Goal: Task Accomplishment & Management: Use online tool/utility

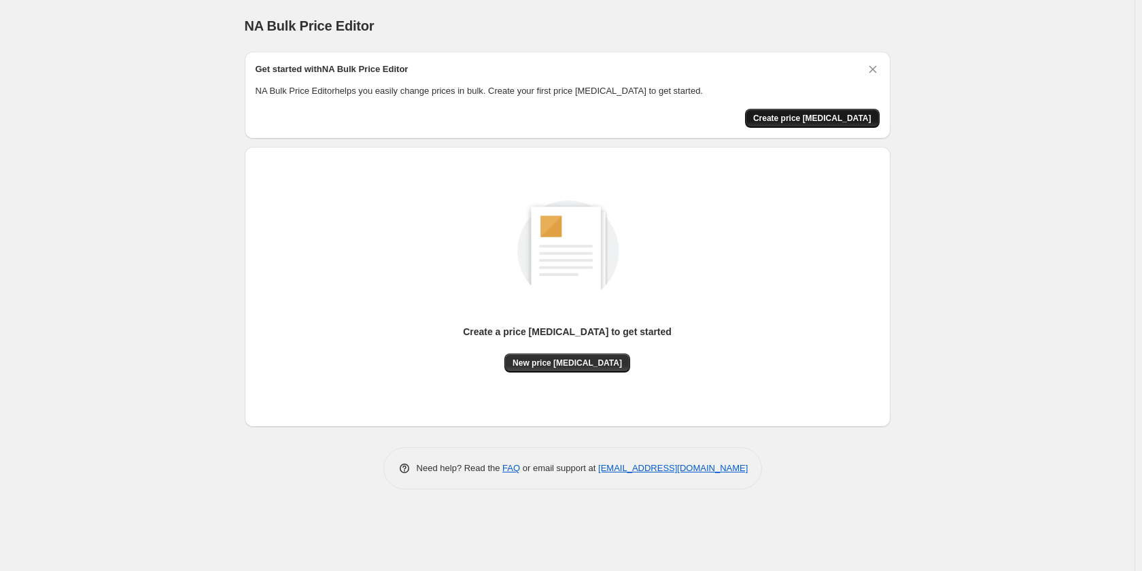
click at [834, 118] on span "Create price [MEDICAL_DATA]" at bounding box center [812, 118] width 118 height 11
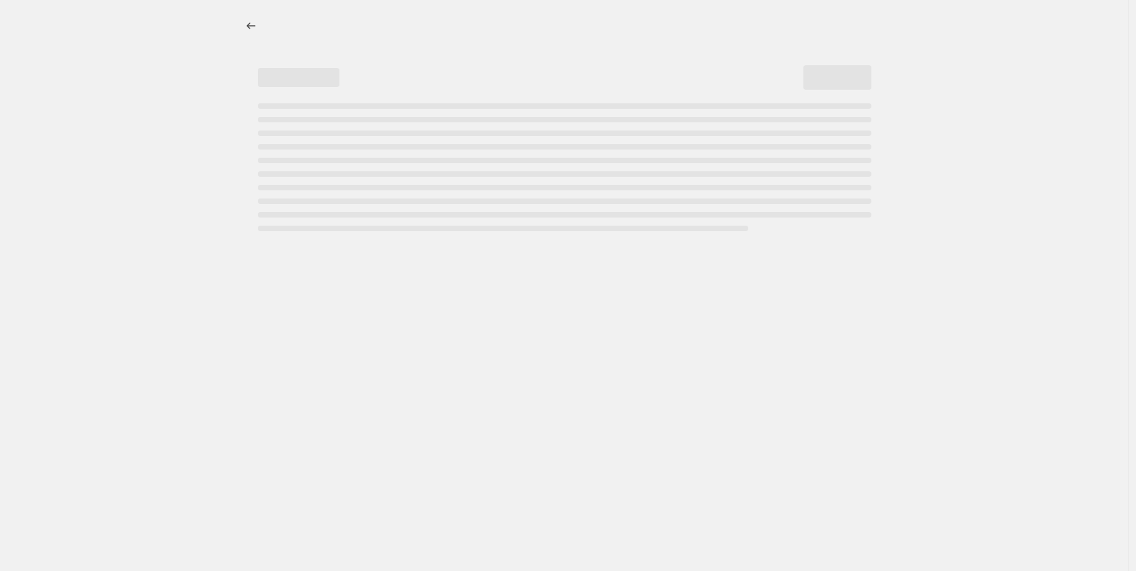
select select "percentage"
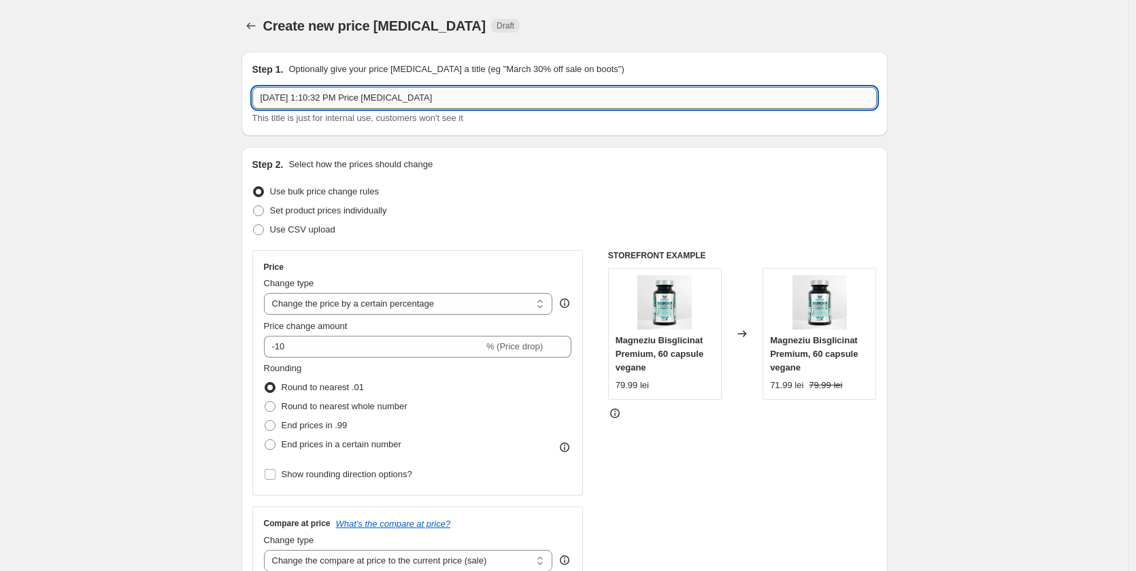
click at [315, 101] on input "[DATE] 1:10:32 PM Price [MEDICAL_DATA]" at bounding box center [564, 98] width 624 height 22
paste input "Campanie "Back to School" 12-18 Septembrie 2025"
click at [430, 101] on input "[DATE], 1Campanie "Back to School" 12-18 Septembrie 2025:10:32 PM Price [MEDICA…" at bounding box center [564, 98] width 624 height 22
paste input "Campanie "Back to School" 12-18 Septembrie 2025"
type input "Campanie "Back to School" 12-18 Septembrie 2025"
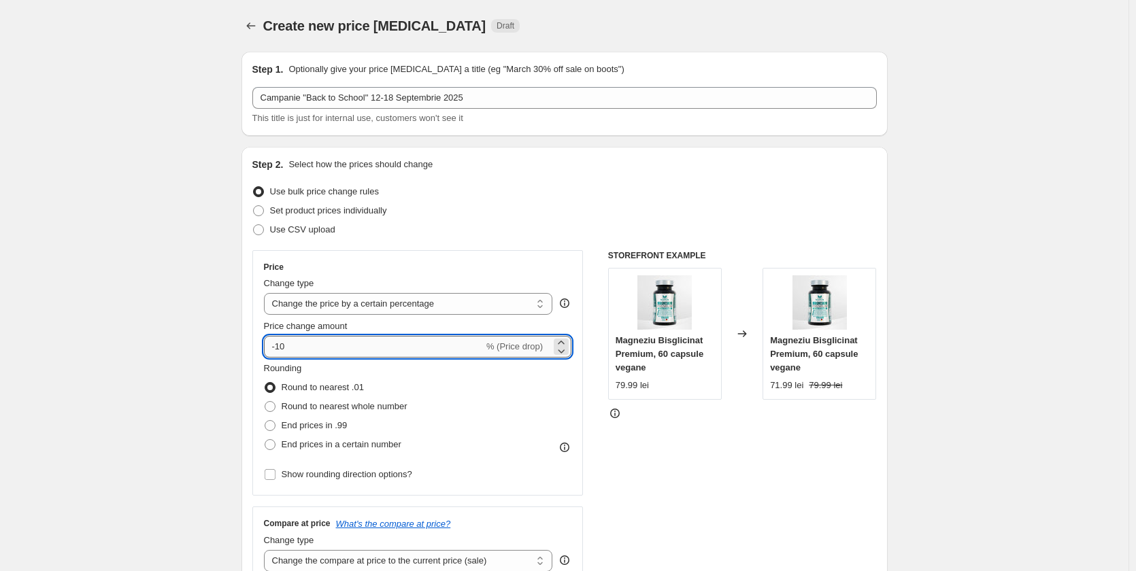
drag, startPoint x: 296, startPoint y: 348, endPoint x: 279, endPoint y: 349, distance: 17.7
click at [279, 349] on input "-10" at bounding box center [374, 347] width 220 height 22
type input "-20"
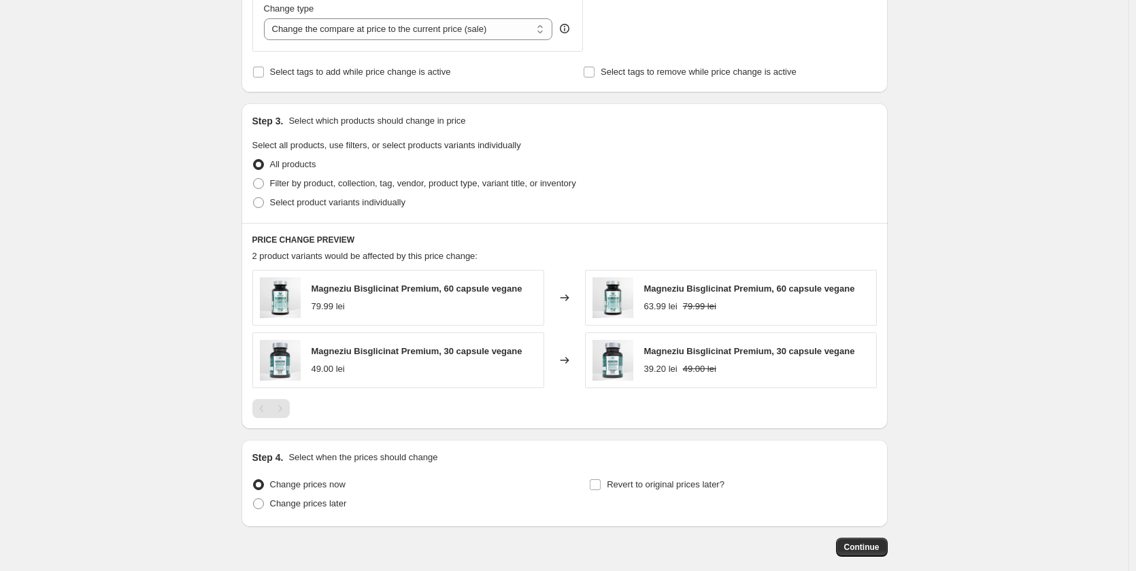
scroll to position [544, 0]
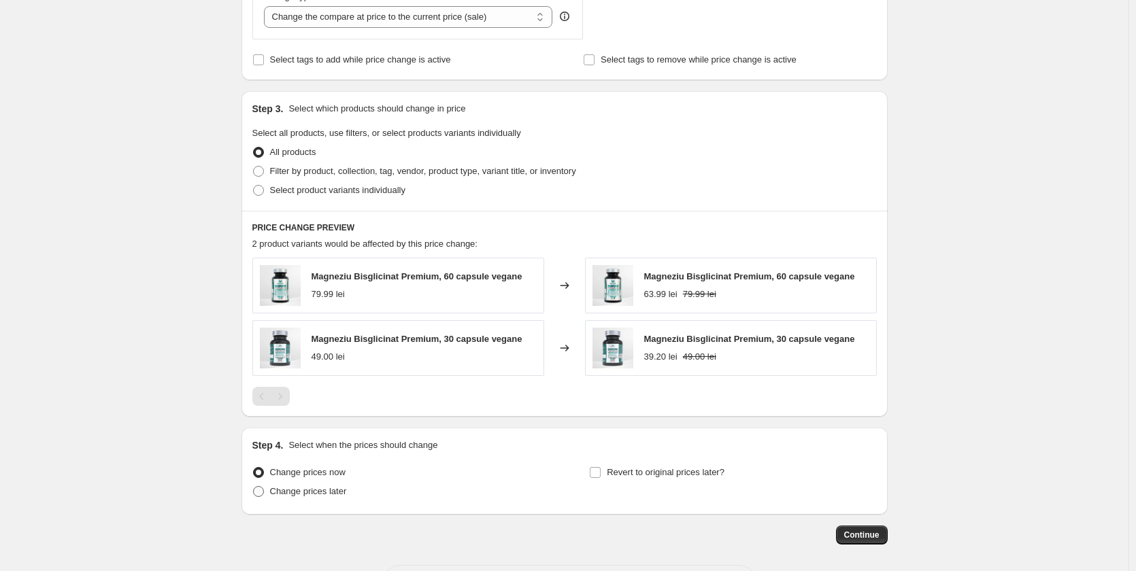
click at [328, 493] on span "Change prices later" at bounding box center [308, 491] width 77 height 10
click at [254, 487] on input "Change prices later" at bounding box center [253, 486] width 1 height 1
radio input "true"
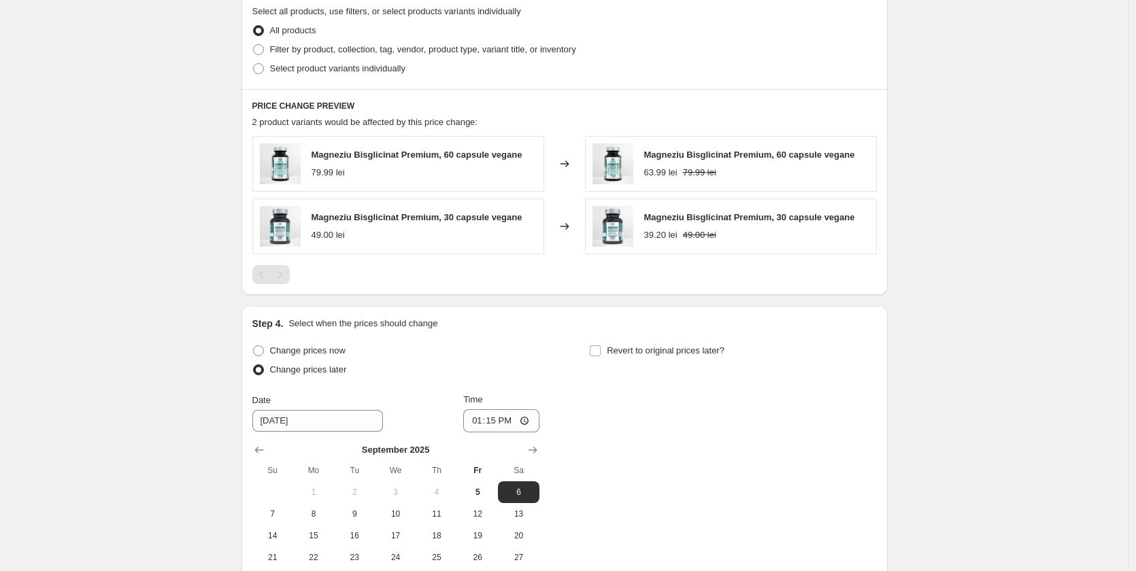
scroll to position [680, 0]
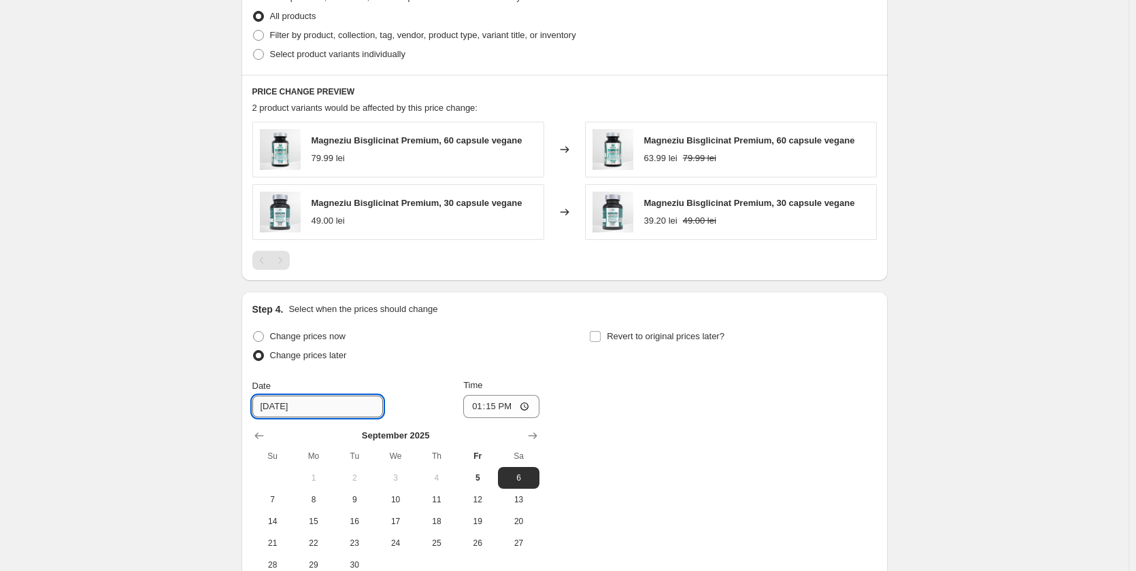
click at [298, 407] on input "9/6/2025" at bounding box center [317, 407] width 131 height 22
paste input "12"
type input "9/12/2025"
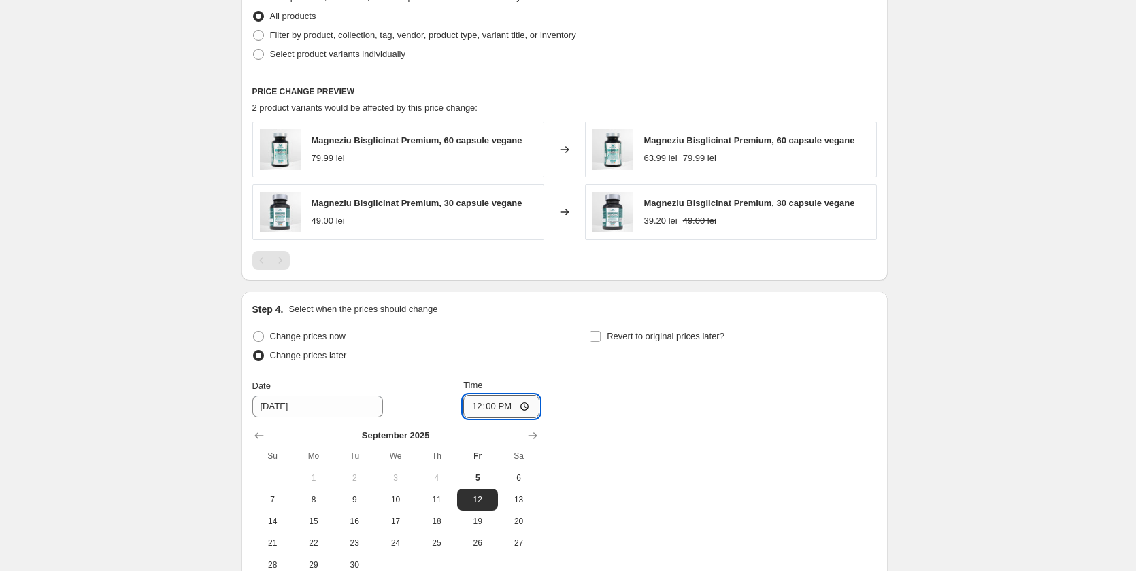
type input "00:00"
click at [629, 396] on div "Change prices now Change prices later Date 9/12/2025 Time 00:00 September 2025 …" at bounding box center [564, 451] width 624 height 249
click at [658, 337] on span "Revert to original prices later?" at bounding box center [666, 336] width 118 height 10
click at [600, 337] on input "Revert to original prices later?" at bounding box center [595, 336] width 11 height 11
checkbox input "true"
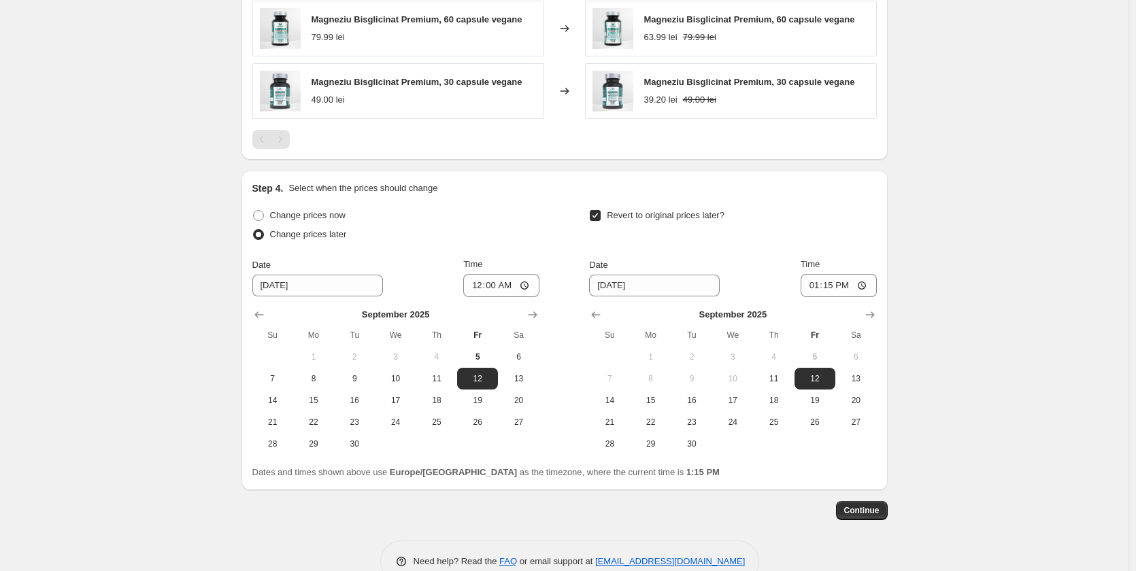
scroll to position [834, 0]
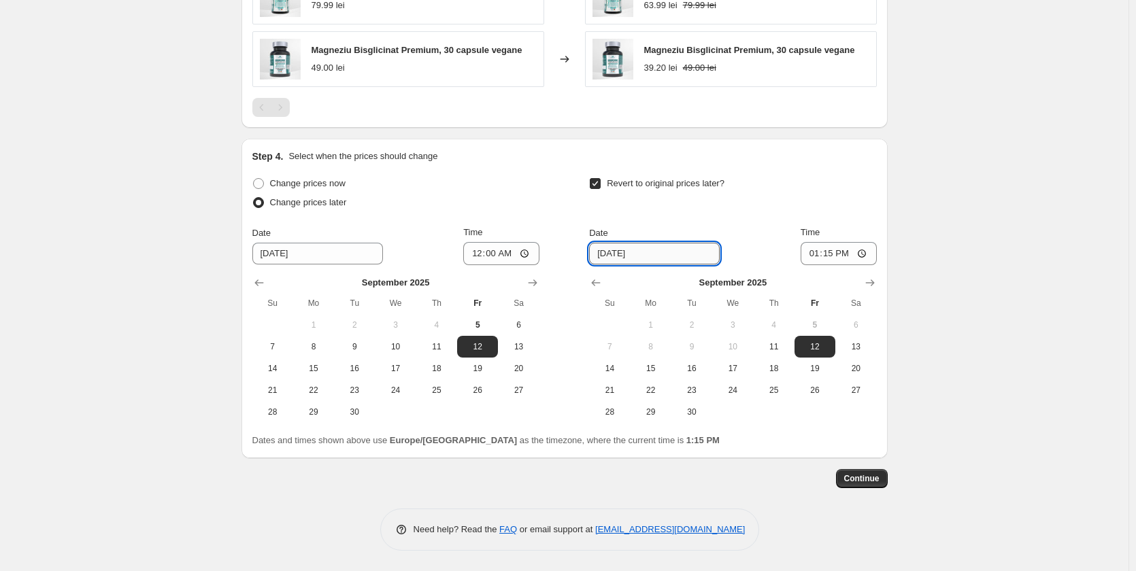
click at [613, 252] on input "9/12/2025" at bounding box center [654, 254] width 131 height 22
paste input "8"
type input "9/18/2025"
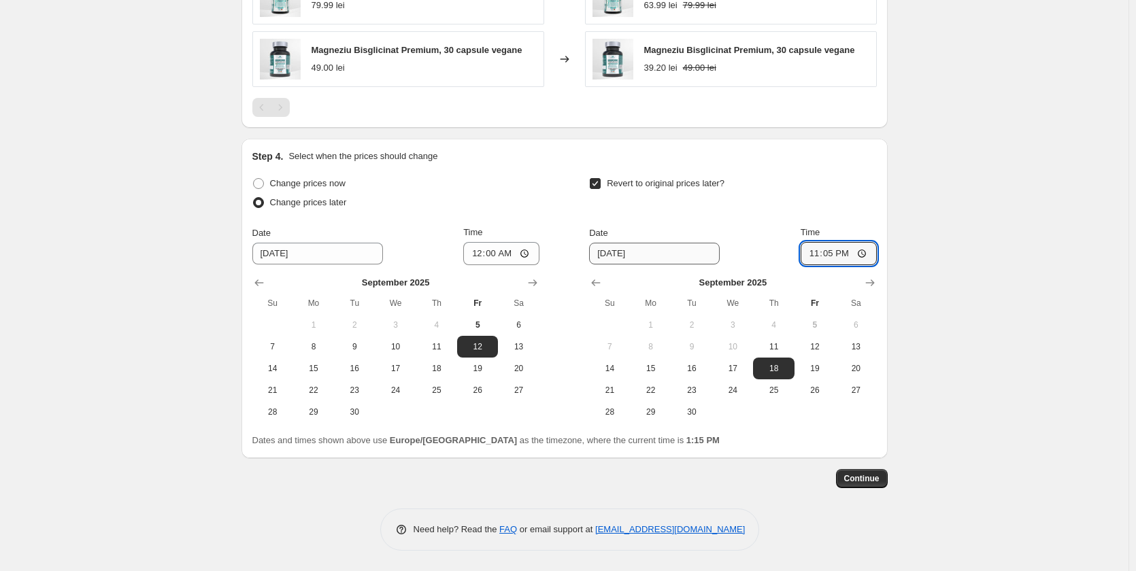
type input "23:59"
click at [867, 477] on span "Continue" at bounding box center [861, 478] width 35 height 11
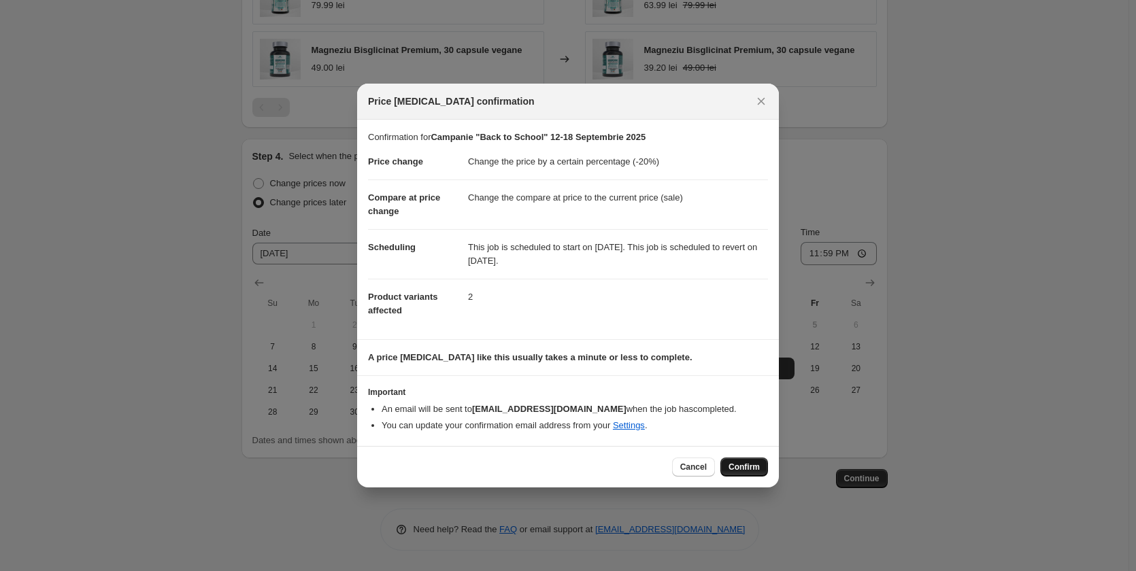
click at [738, 466] on span "Confirm" at bounding box center [743, 467] width 31 height 11
